Goal: Information Seeking & Learning: Learn about a topic

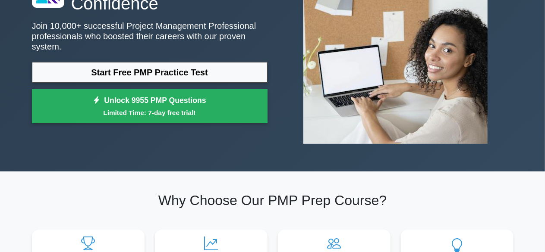
scroll to position [86, 0]
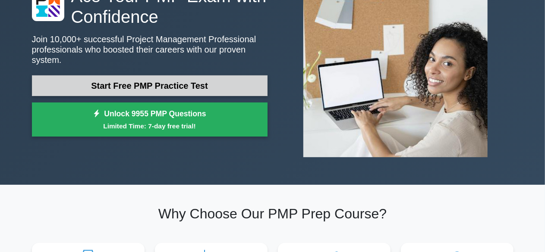
click at [164, 79] on link "Start Free PMP Practice Test" at bounding box center [150, 85] width 236 height 21
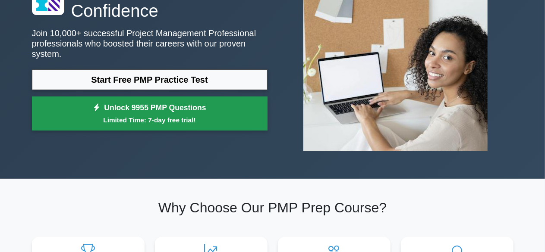
scroll to position [129, 0]
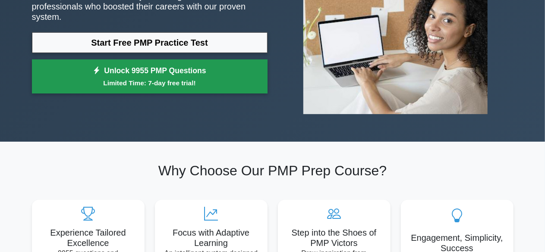
click at [187, 64] on link "Unlock 9955 PMP Questions Limited Time: 7-day free trial!" at bounding box center [150, 77] width 236 height 35
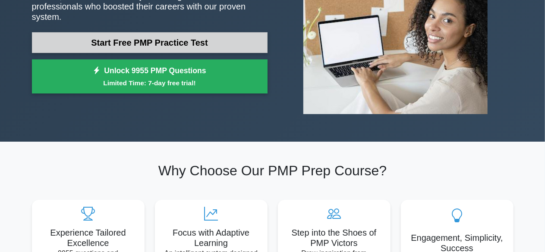
click at [147, 37] on link "Start Free PMP Practice Test" at bounding box center [150, 42] width 236 height 21
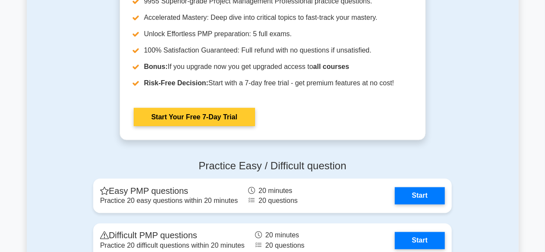
scroll to position [2286, 0]
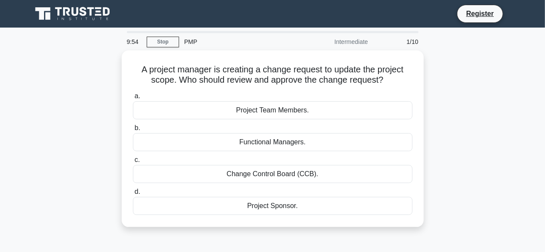
click at [191, 42] on div "PMP" at bounding box center [238, 41] width 119 height 17
